Goal: Transaction & Acquisition: Download file/media

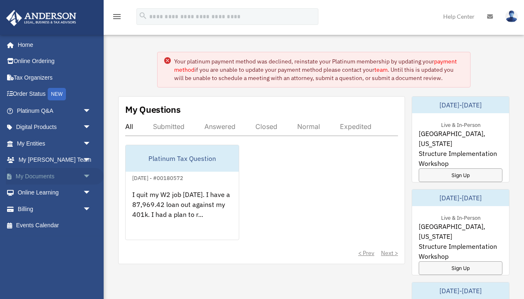
click at [34, 176] on link "My Documents arrow_drop_down" at bounding box center [55, 176] width 98 height 17
click at [83, 174] on span "arrow_drop_down" at bounding box center [91, 176] width 17 height 17
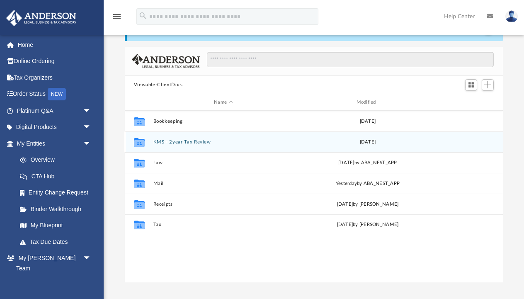
scroll to position [31, 0]
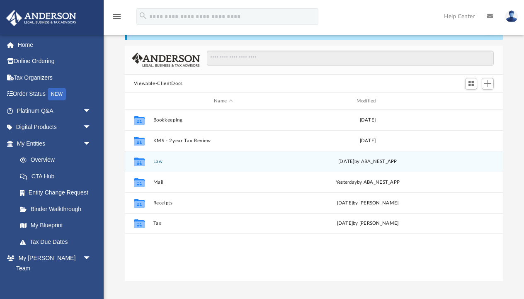
click at [156, 160] on button "Law" at bounding box center [223, 161] width 141 height 5
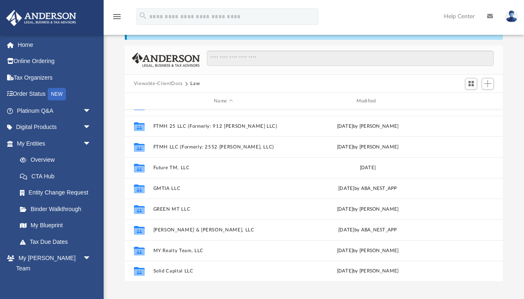
scroll to position [180, 0]
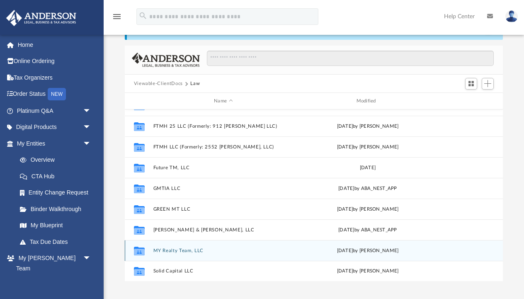
click at [179, 247] on div "Collaborated Folder MY Realty Team, LLC [DATE] by [PERSON_NAME]" at bounding box center [314, 250] width 379 height 21
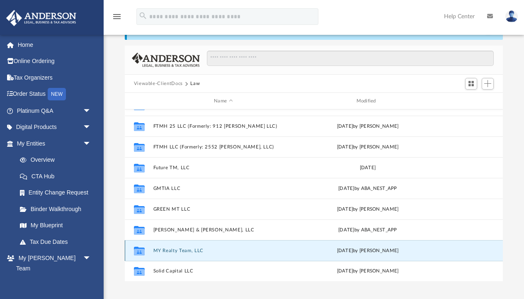
click at [178, 249] on button "MY Realty Team, LLC" at bounding box center [223, 250] width 141 height 5
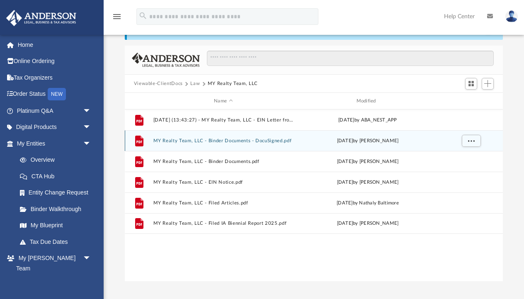
click at [205, 140] on button "MY Realty Team, LLC - Binder Documents - DocuSigned.pdf" at bounding box center [223, 140] width 141 height 5
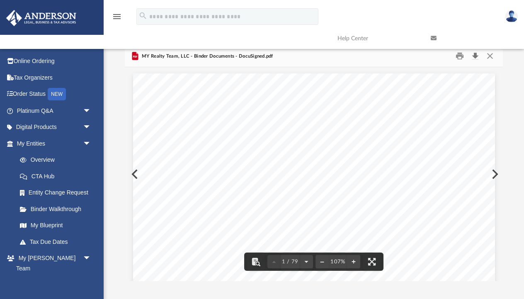
click at [475, 59] on button "Download" at bounding box center [475, 56] width 15 height 13
click at [492, 57] on button "Close" at bounding box center [490, 56] width 15 height 13
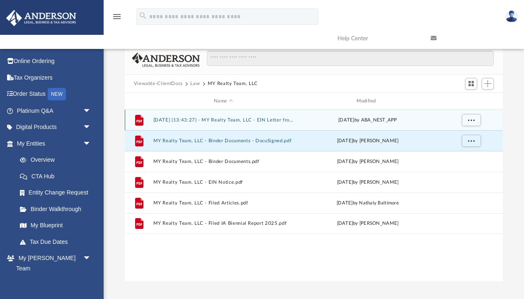
click at [260, 119] on button "[DATE] (13:43:27) - MY Realty Team, LLC - EIN Letter from IRS.pdf" at bounding box center [223, 119] width 141 height 5
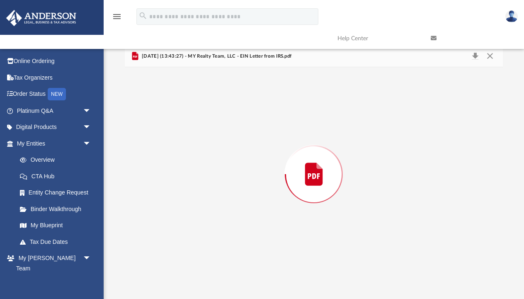
click at [260, 119] on div "Preview" at bounding box center [314, 174] width 379 height 214
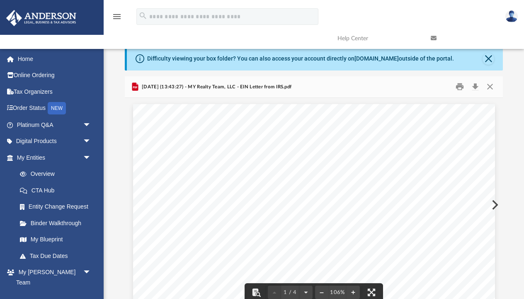
scroll to position [0, 0]
click at [478, 86] on button "Download" at bounding box center [475, 86] width 15 height 13
